Goal: Task Accomplishment & Management: Use online tool/utility

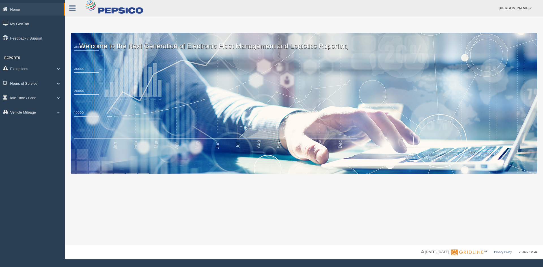
click at [52, 82] on link "Hours of Service" at bounding box center [32, 83] width 65 height 13
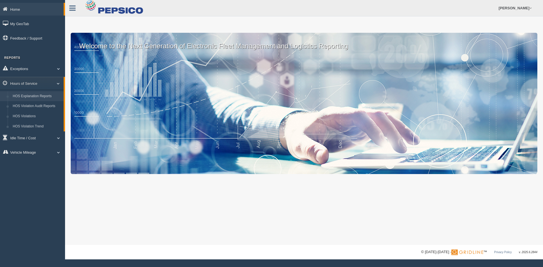
click at [50, 94] on link "HOS Explanation Reports" at bounding box center [36, 96] width 53 height 10
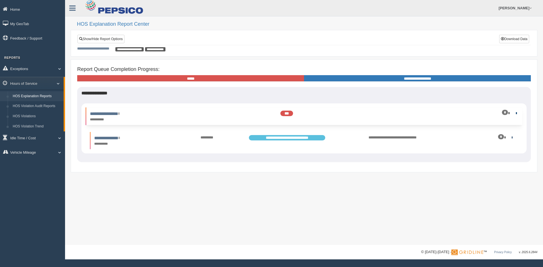
click at [516, 115] on link at bounding box center [515, 114] width 4 height 4
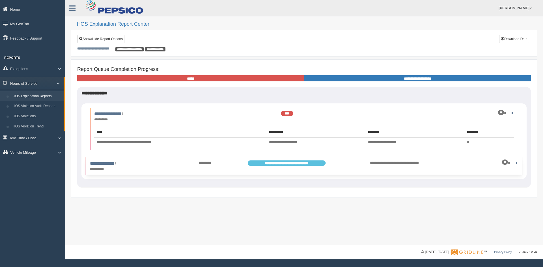
click at [510, 162] on div "*" at bounding box center [485, 162] width 67 height 5
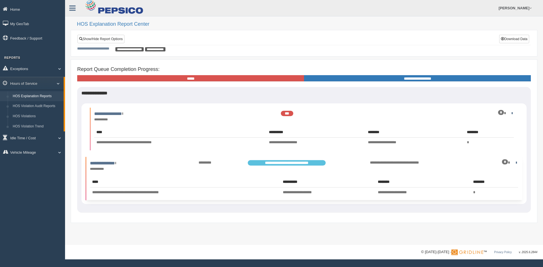
click at [510, 162] on div "*" at bounding box center [485, 162] width 67 height 5
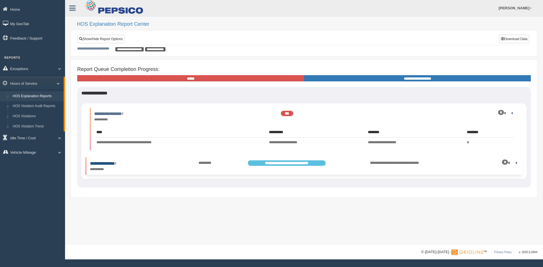
click at [116, 162] on link "**********" at bounding box center [103, 163] width 26 height 4
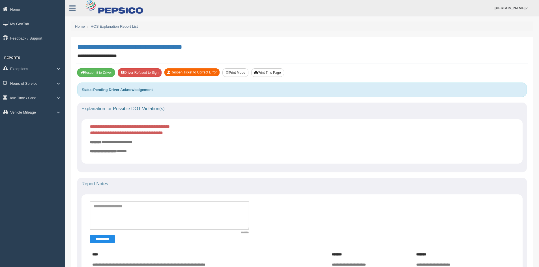
click at [198, 74] on button "Reopen Ticket to Correct Error" at bounding box center [191, 72] width 55 height 8
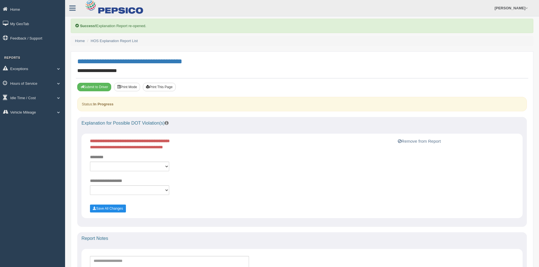
click at [396, 140] on button "Remove from Report" at bounding box center [419, 141] width 46 height 7
